Goal: Transaction & Acquisition: Purchase product/service

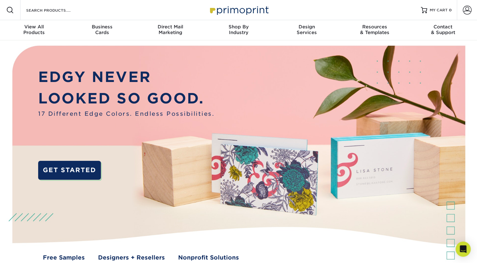
click at [11, 13] on span at bounding box center [10, 10] width 8 height 8
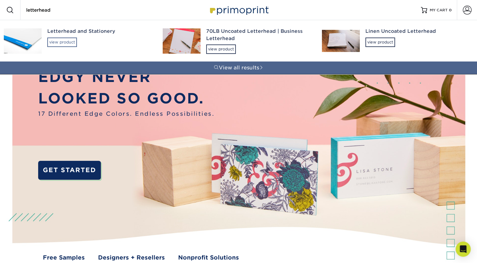
type input "letterhead"
click at [60, 42] on div "view product" at bounding box center [62, 41] width 30 height 9
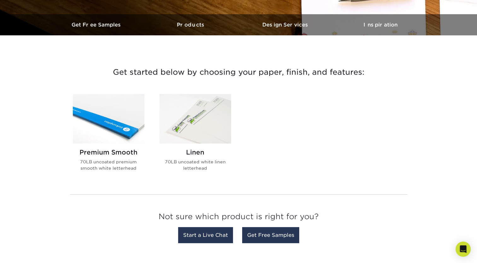
scroll to position [186, 0]
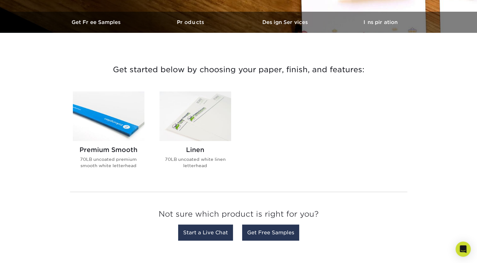
click at [118, 120] on img at bounding box center [109, 115] width 72 height 49
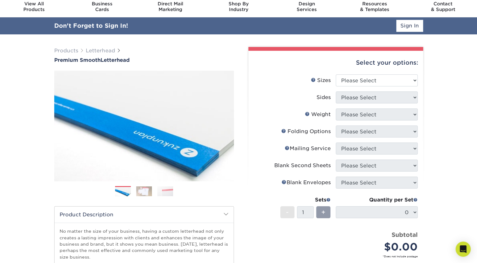
scroll to position [23, 0]
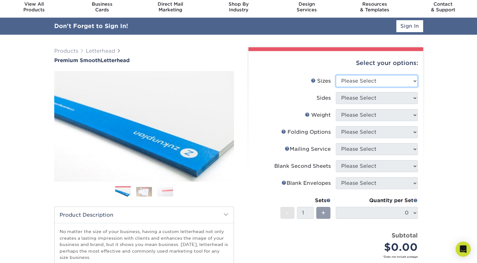
click at [384, 75] on select "Please Select 5.5" x 8.5" 8.5" x 11" 8.5" x 14" 11" x 17"" at bounding box center [377, 81] width 82 height 12
select select "8.50x11.00"
click at [336, 75] on select "Please Select 5.5" x 8.5" 8.5" x 11" 8.5" x 14" 11" x 17"" at bounding box center [377, 81] width 82 height 12
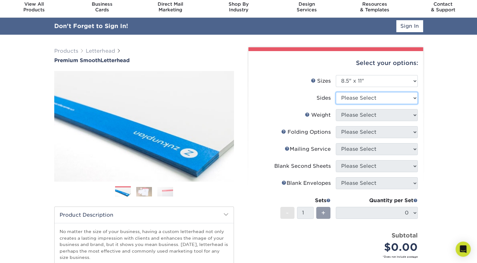
click at [372, 98] on select "Please Select Print Both Sides Print Front Only" at bounding box center [377, 98] width 82 height 12
select select "32d3c223-f82c-492b-b915-ba065a00862f"
click at [336, 92] on select "Please Select Print Both Sides Print Front Only" at bounding box center [377, 98] width 82 height 12
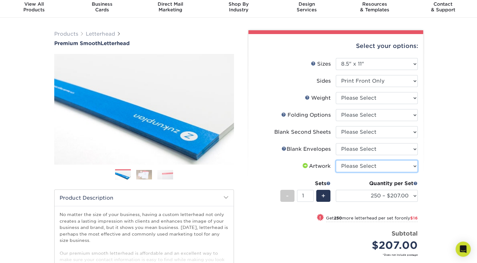
click at [353, 162] on select "Please Select I will upload files I need a design - $75" at bounding box center [377, 166] width 82 height 12
select select "upload"
click at [336, 160] on select "Please Select I will upload files I need a design - $75" at bounding box center [377, 166] width 82 height 12
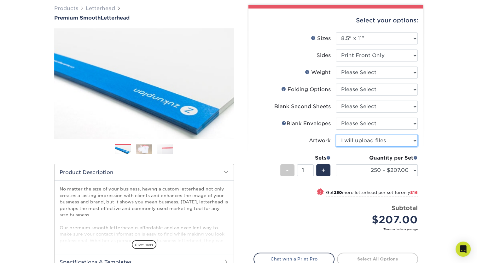
scroll to position [49, 0]
